Goal: Task Accomplishment & Management: Complete application form

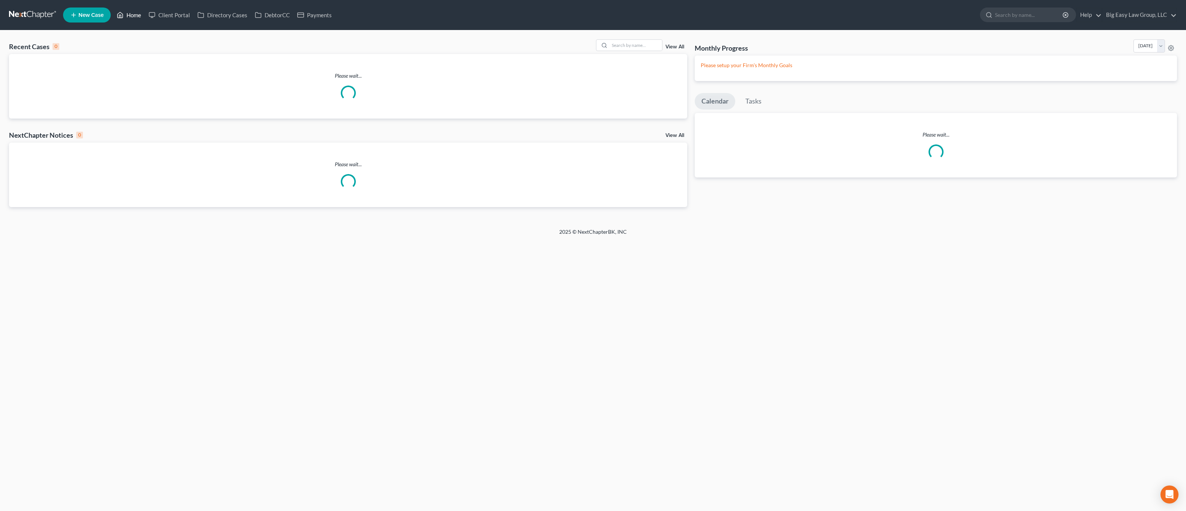
click at [133, 18] on link "Home" at bounding box center [129, 15] width 32 height 14
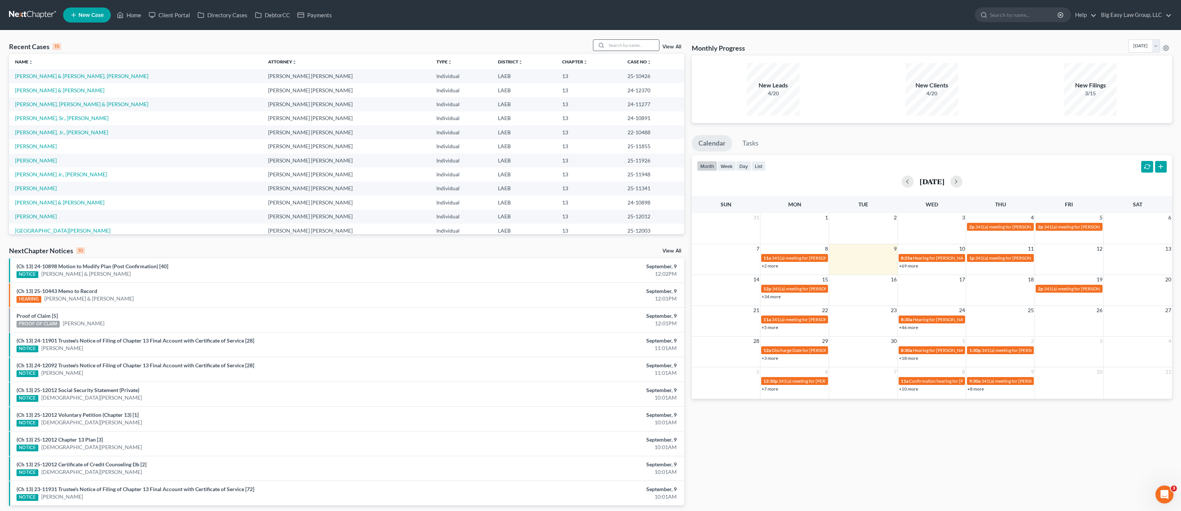
click at [622, 45] on input "search" at bounding box center [632, 45] width 53 height 11
type input "[PERSON_NAME]"
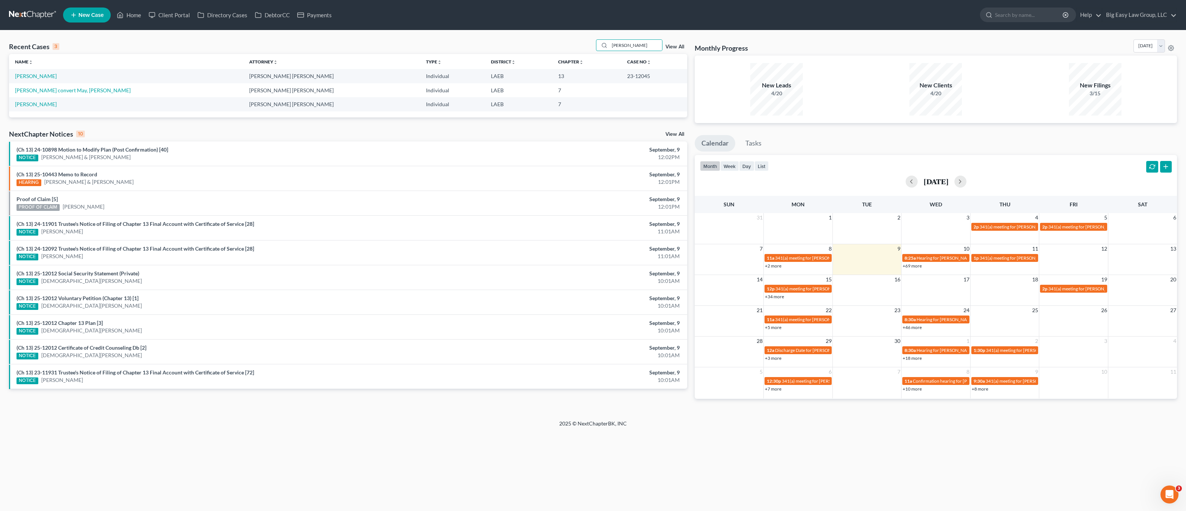
click at [32, 86] on td "[PERSON_NAME] convert May, [PERSON_NAME]" at bounding box center [126, 90] width 234 height 14
click at [37, 80] on td "[PERSON_NAME]" at bounding box center [126, 76] width 234 height 14
click at [47, 73] on link "[PERSON_NAME]" at bounding box center [36, 76] width 42 height 6
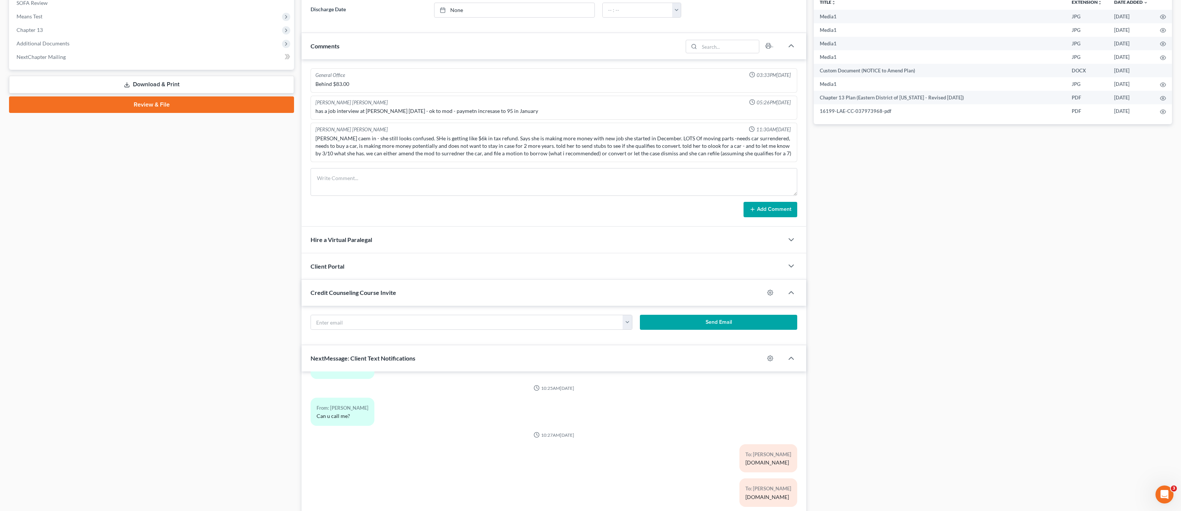
scroll to position [355, 0]
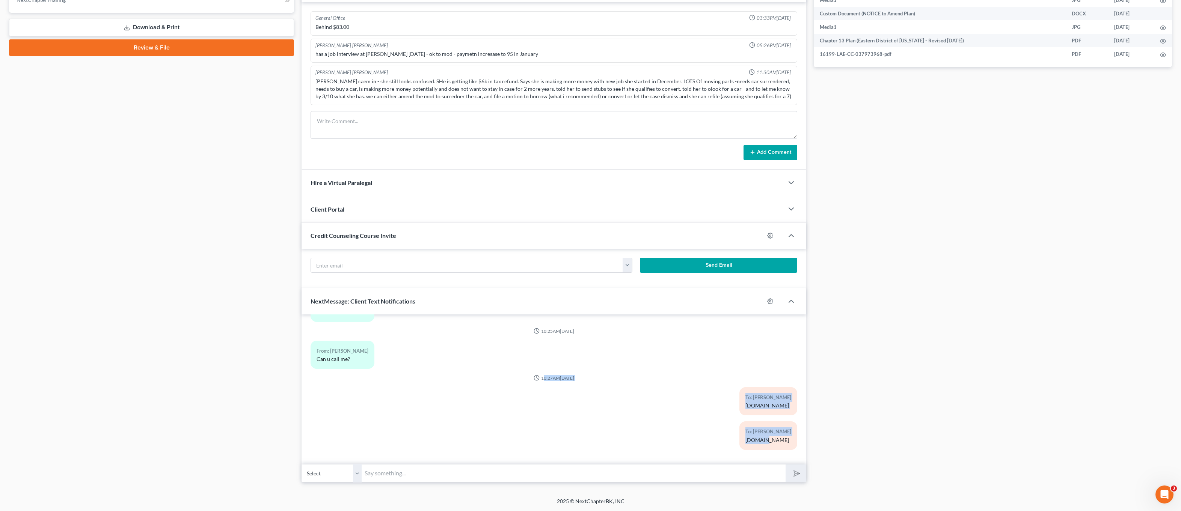
drag, startPoint x: 536, startPoint y: 391, endPoint x: 640, endPoint y: 437, distance: 113.4
click at [642, 414] on div "To: [PERSON_NAME] [DOMAIN_NAME]" at bounding box center [636, 404] width 329 height 34
drag, startPoint x: 356, startPoint y: 392, endPoint x: 563, endPoint y: 414, distance: 208.1
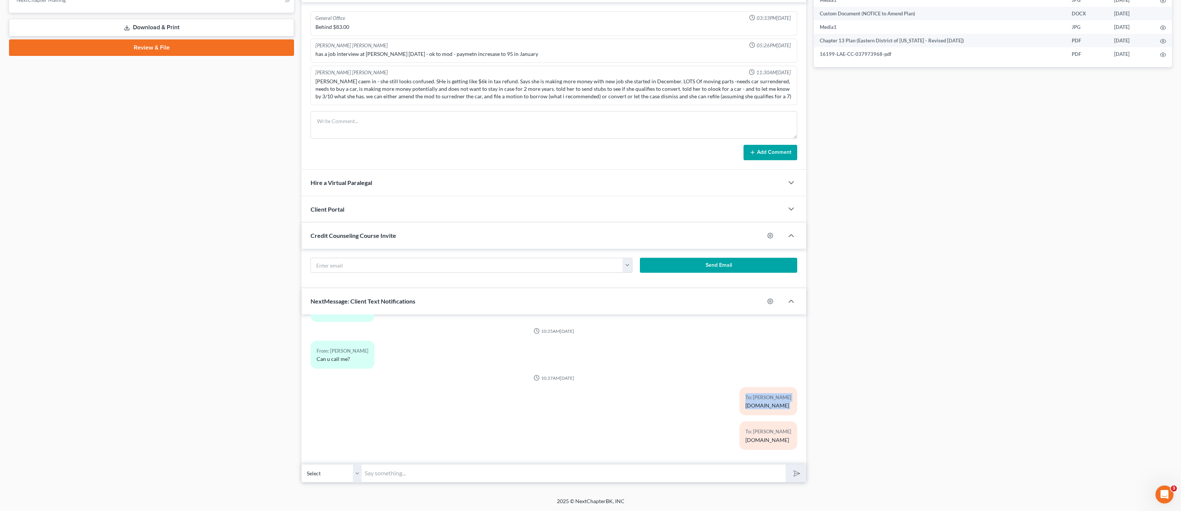
click at [616, 395] on div "To: [PERSON_NAME] [DOMAIN_NAME]" at bounding box center [636, 404] width 329 height 34
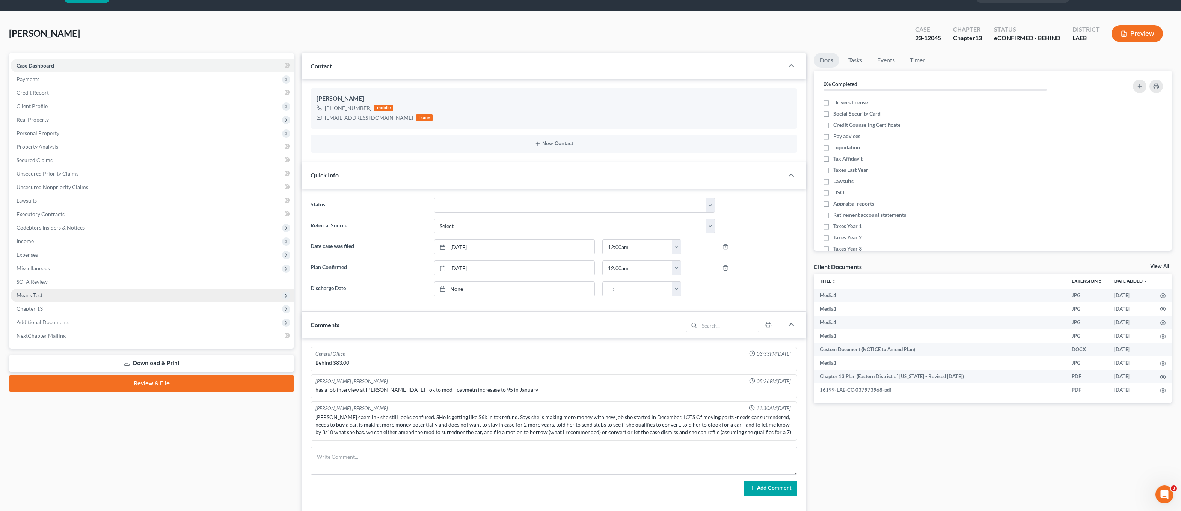
scroll to position [0, 0]
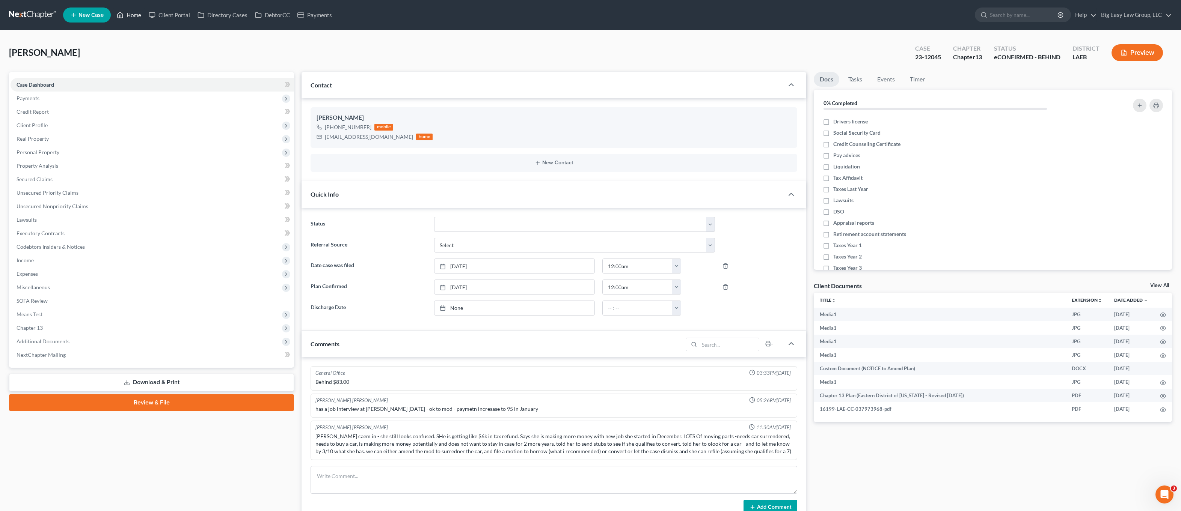
click at [131, 21] on link "Home" at bounding box center [129, 15] width 32 height 14
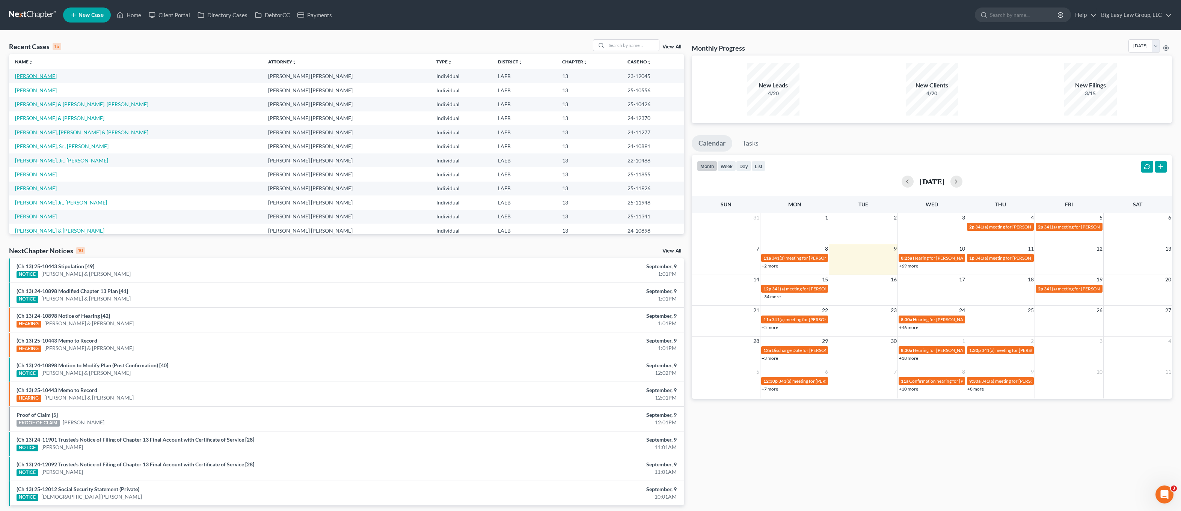
click at [36, 78] on link "[PERSON_NAME]" at bounding box center [36, 76] width 42 height 6
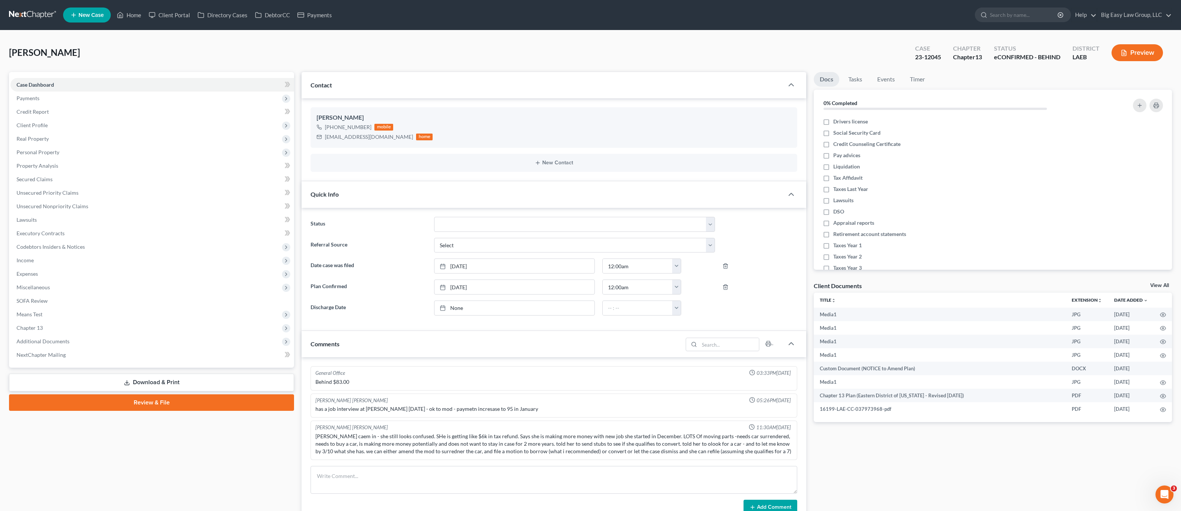
click at [387, 194] on div "Quick Info" at bounding box center [542, 194] width 482 height 26
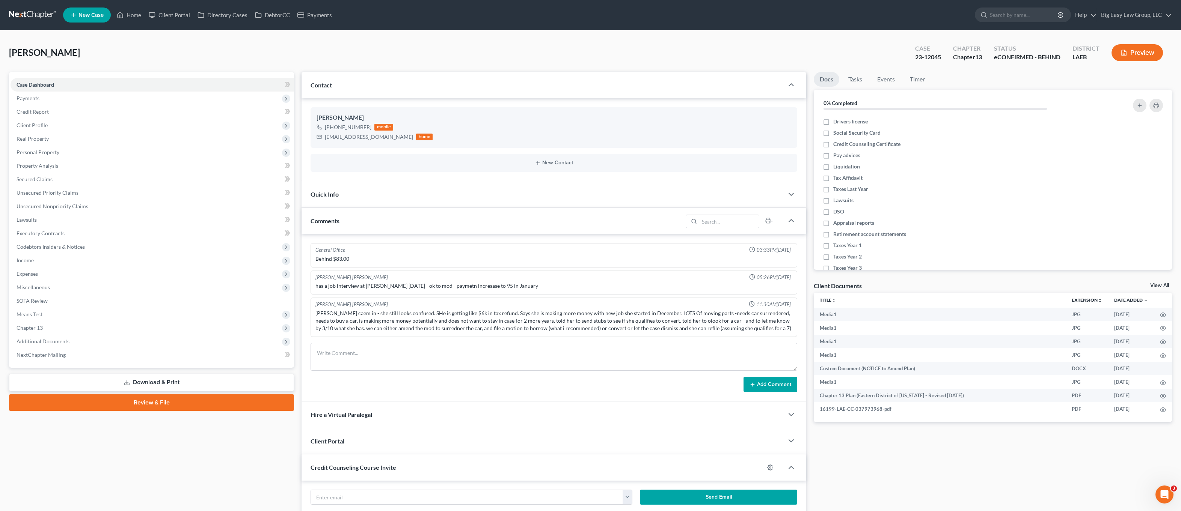
click at [374, 215] on div "Comments" at bounding box center [491, 221] width 381 height 26
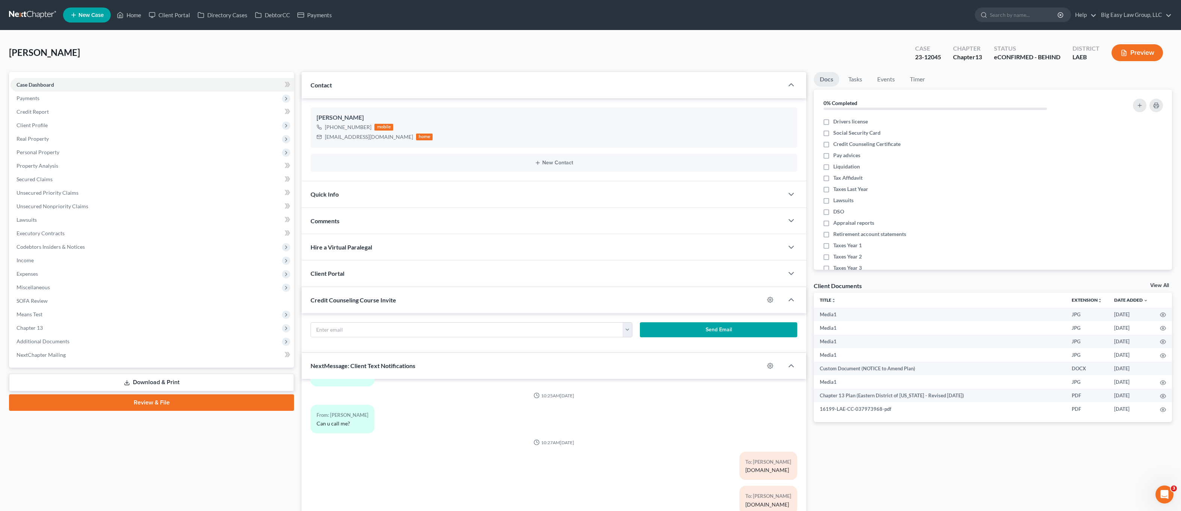
click at [389, 294] on div "Credit Counseling Course Invite" at bounding box center [532, 300] width 463 height 26
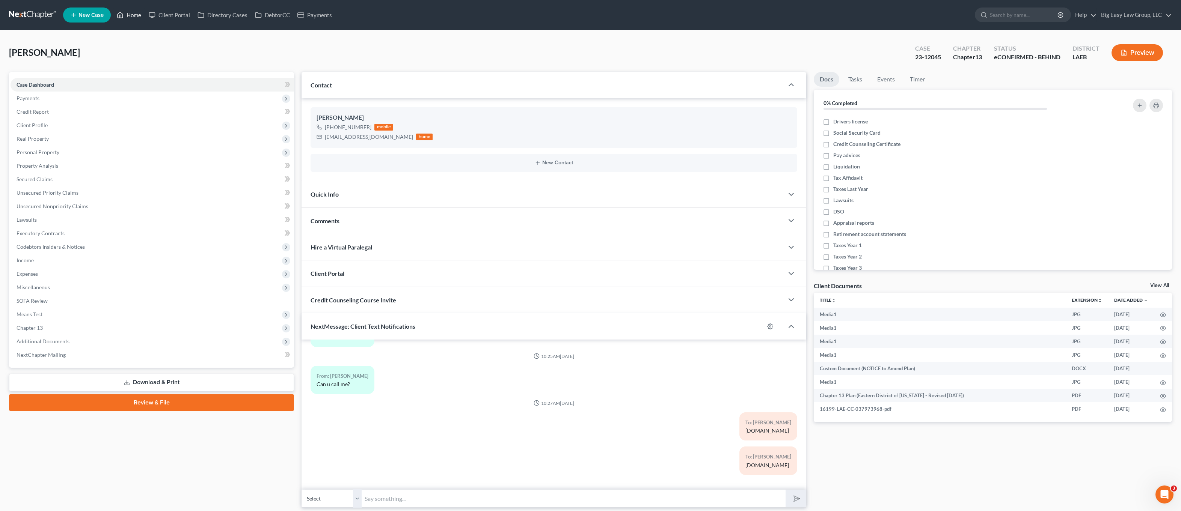
click at [135, 15] on link "Home" at bounding box center [129, 15] width 32 height 14
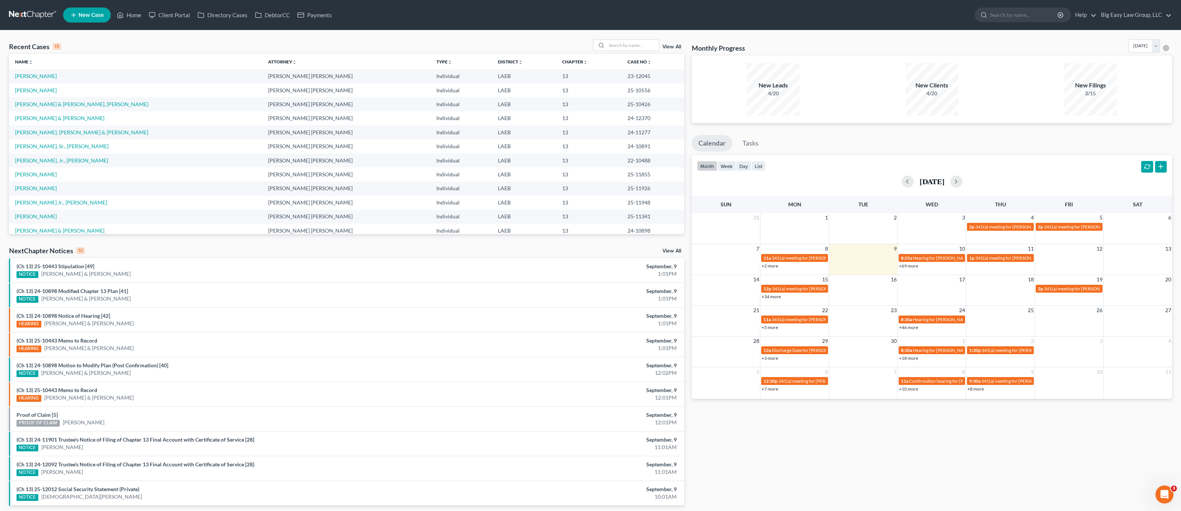
click at [35, 69] on td "[PERSON_NAME]" at bounding box center [135, 76] width 253 height 14
click at [650, 53] on div "Recent Cases 15 View All" at bounding box center [346, 46] width 675 height 15
click at [651, 47] on input "search" at bounding box center [632, 45] width 53 height 11
type input "[PERSON_NAME]"
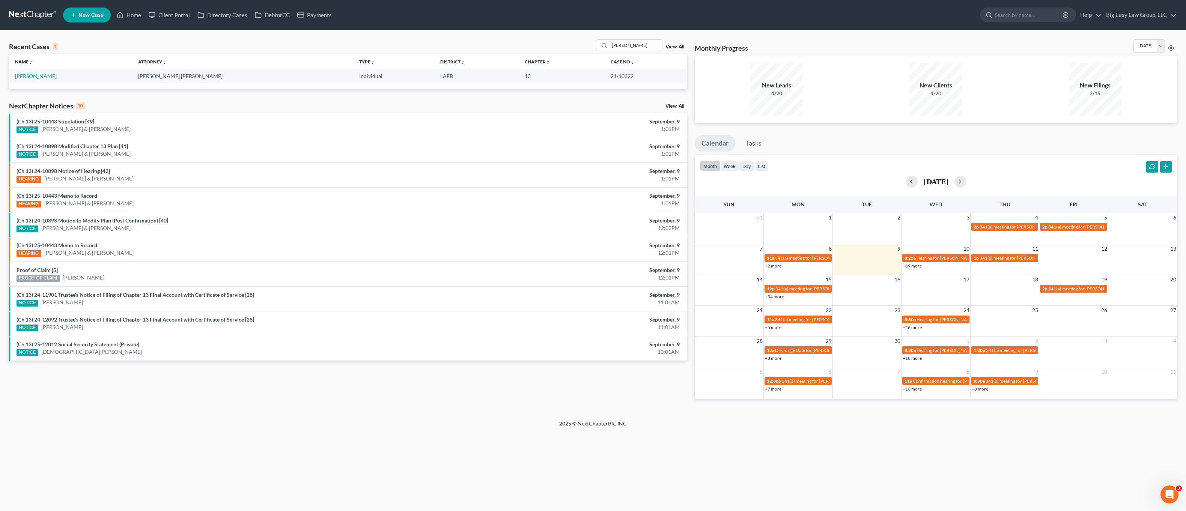
click at [37, 64] on th "Name unfold_more expand_more expand_less" at bounding box center [70, 61] width 123 height 15
click at [37, 80] on td "[PERSON_NAME]" at bounding box center [70, 76] width 123 height 14
click at [37, 75] on link "[PERSON_NAME]" at bounding box center [36, 76] width 42 height 6
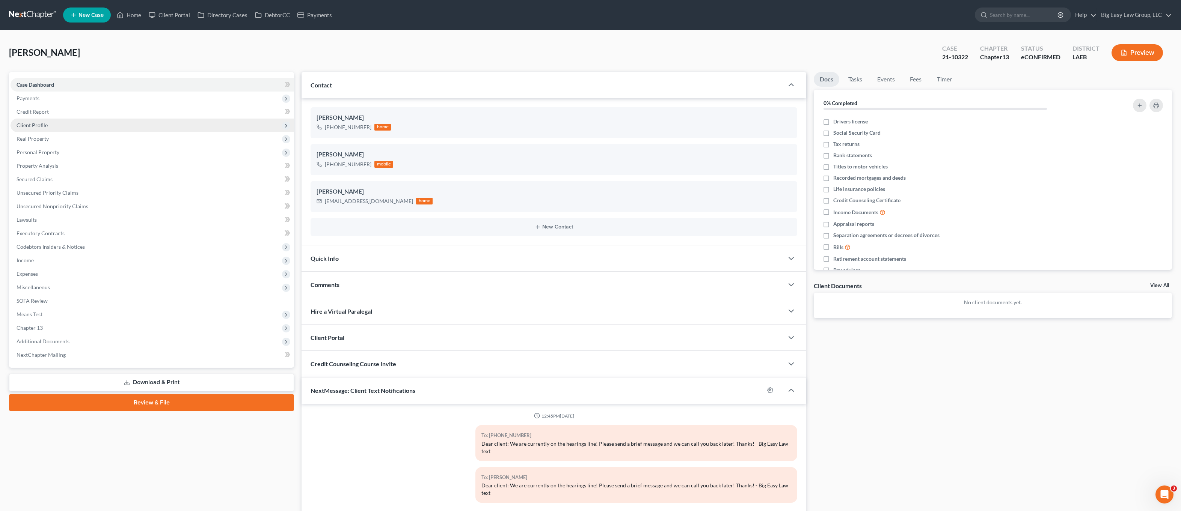
click at [35, 125] on span "Client Profile" at bounding box center [32, 125] width 31 height 6
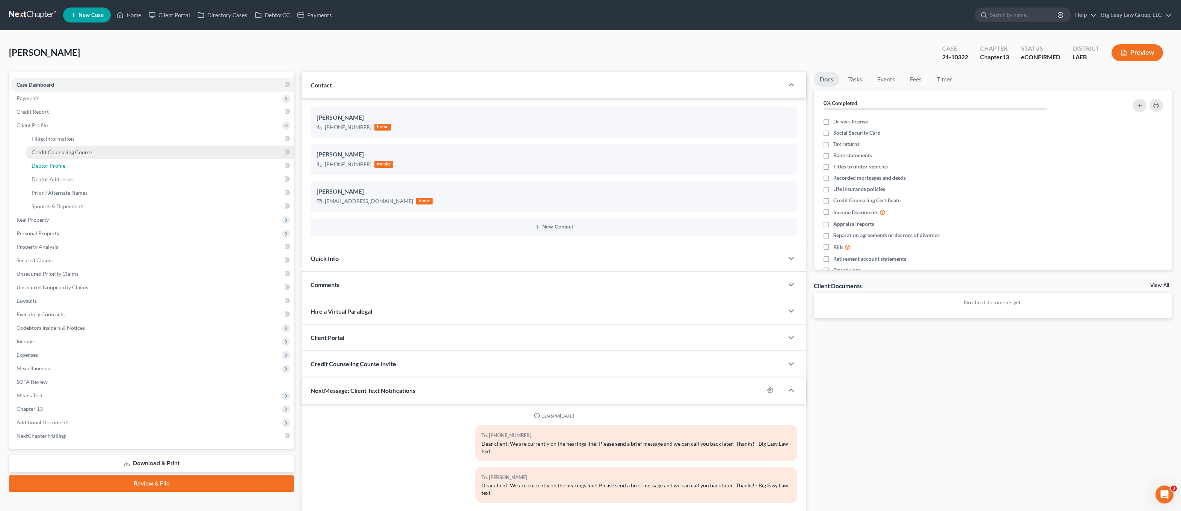
drag, startPoint x: 66, startPoint y: 160, endPoint x: 134, endPoint y: 150, distance: 68.6
click at [66, 160] on link "Debtor Profile" at bounding box center [160, 166] width 268 height 14
select select "0"
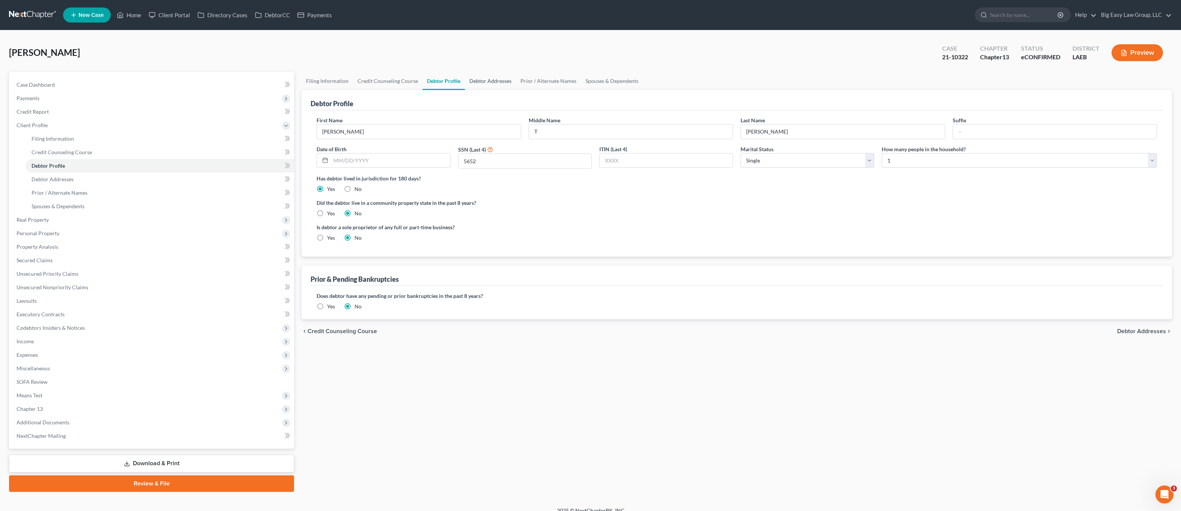
click at [479, 84] on link "Debtor Addresses" at bounding box center [490, 81] width 51 height 18
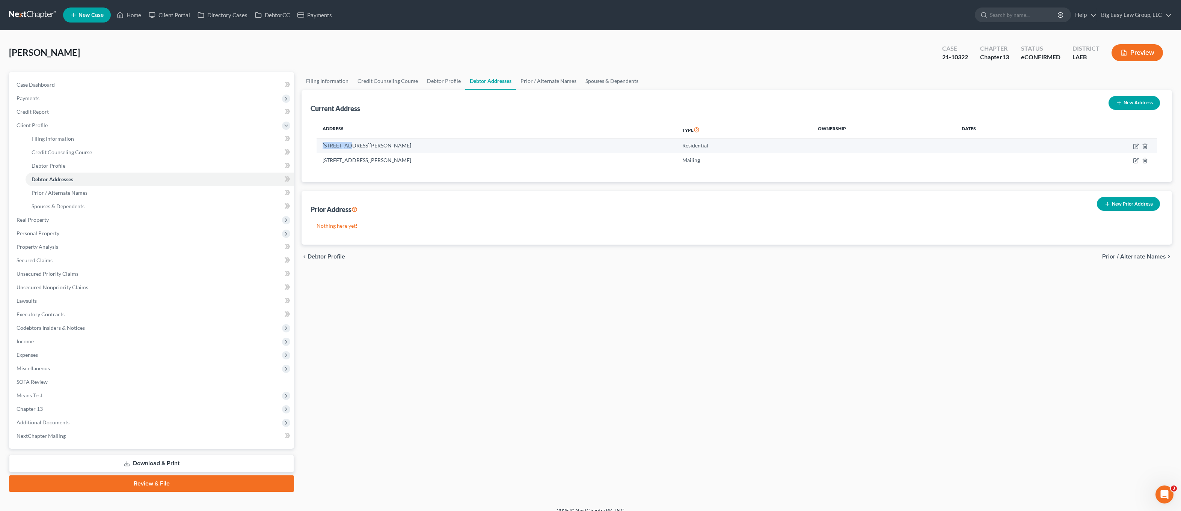
drag, startPoint x: 350, startPoint y: 145, endPoint x: 324, endPoint y: 147, distance: 25.3
click at [322, 147] on td "[STREET_ADDRESS][PERSON_NAME]" at bounding box center [496, 146] width 360 height 14
copy td "[STREET_ADDRESS]"
click at [47, 137] on span "Filing Information" at bounding box center [53, 139] width 42 height 6
select select "1"
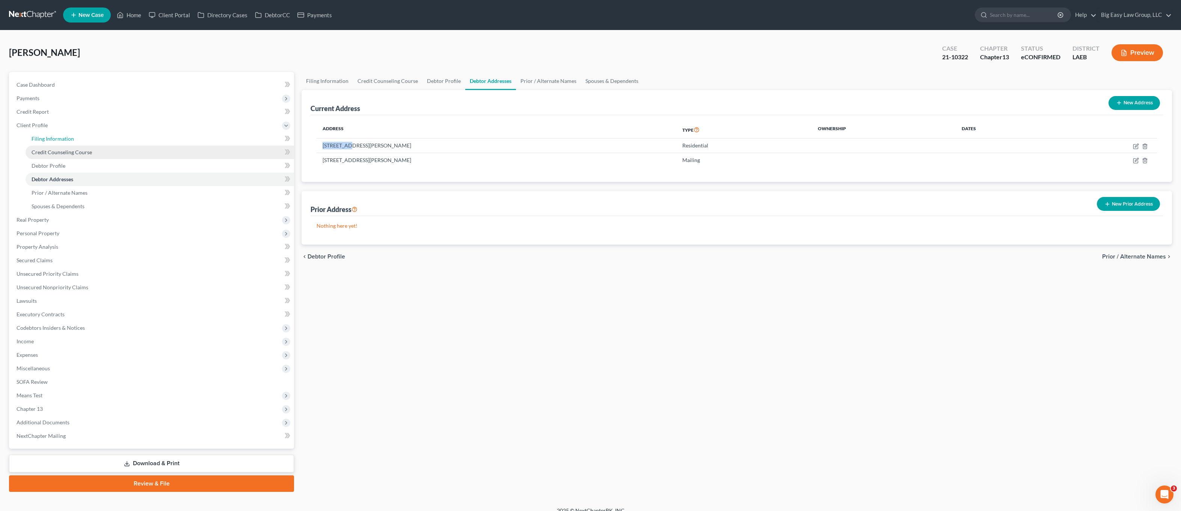
select select "0"
select select "3"
select select "19"
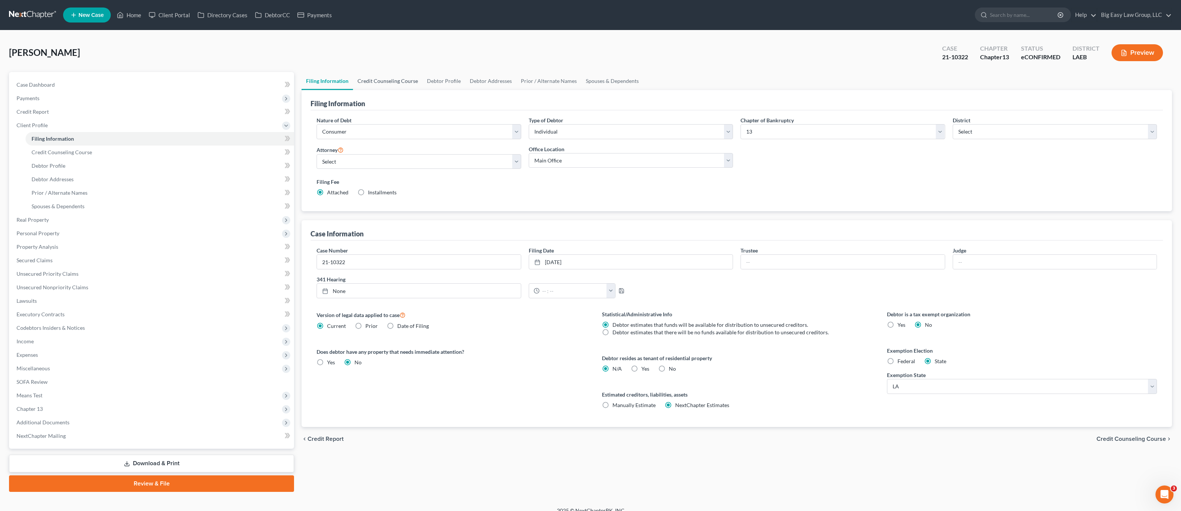
click at [397, 78] on link "Credit Counseling Course" at bounding box center [387, 81] width 69 height 18
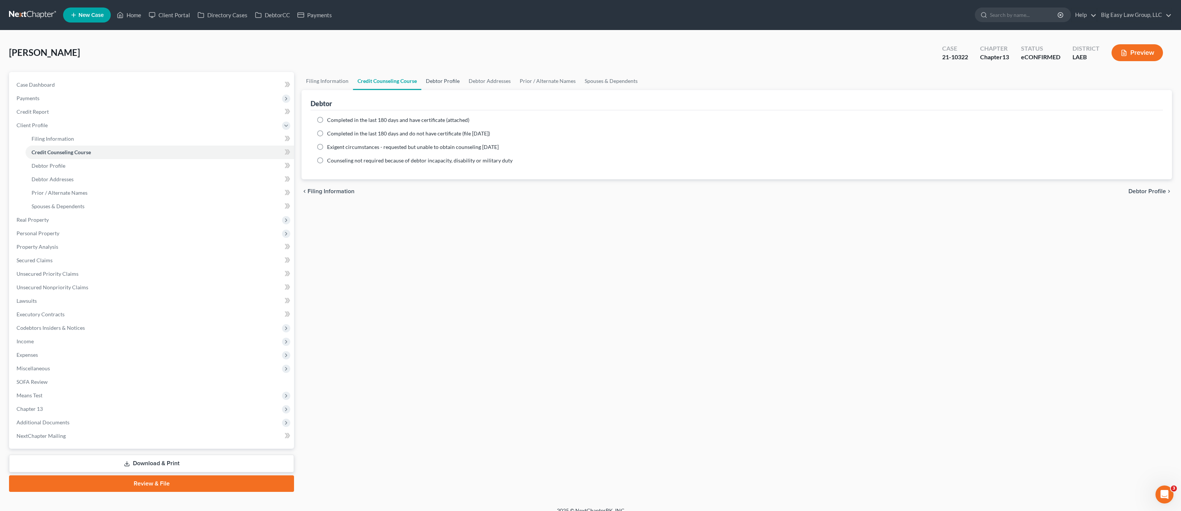
click at [446, 81] on link "Debtor Profile" at bounding box center [442, 81] width 43 height 18
select select "0"
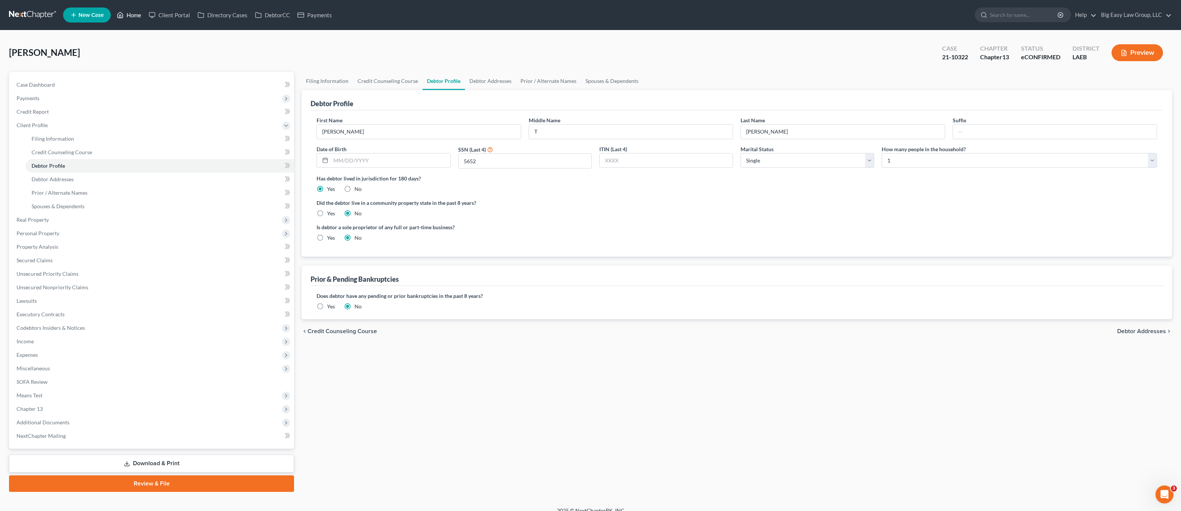
click at [130, 12] on link "Home" at bounding box center [129, 15] width 32 height 14
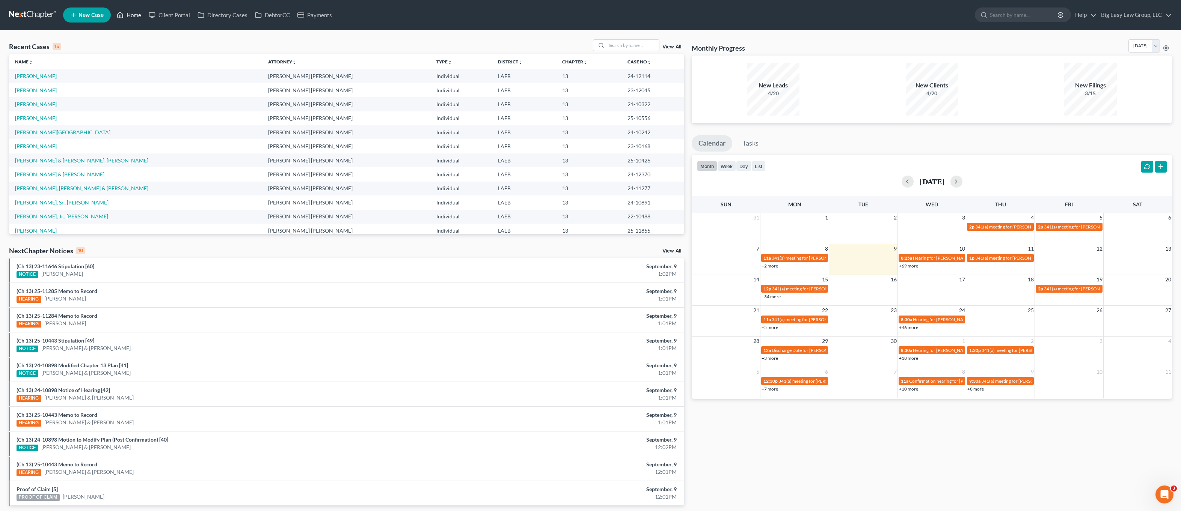
click at [141, 21] on ul "New Case Home Client Portal Directory Cases DebtorCC Payments - No Result - See…" at bounding box center [617, 15] width 1109 height 20
